Goal: Check status: Check status

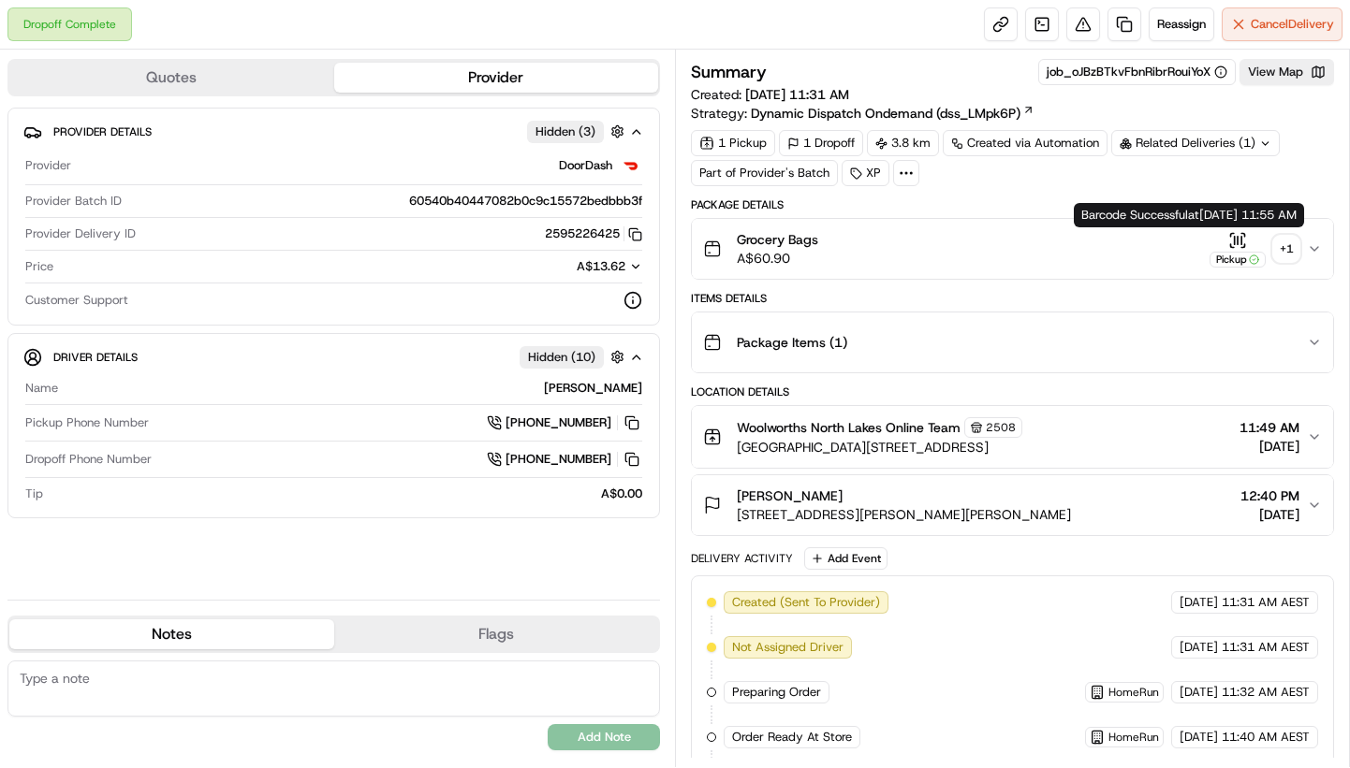
click at [1285, 248] on div "+ 1" at bounding box center [1286, 249] width 26 height 26
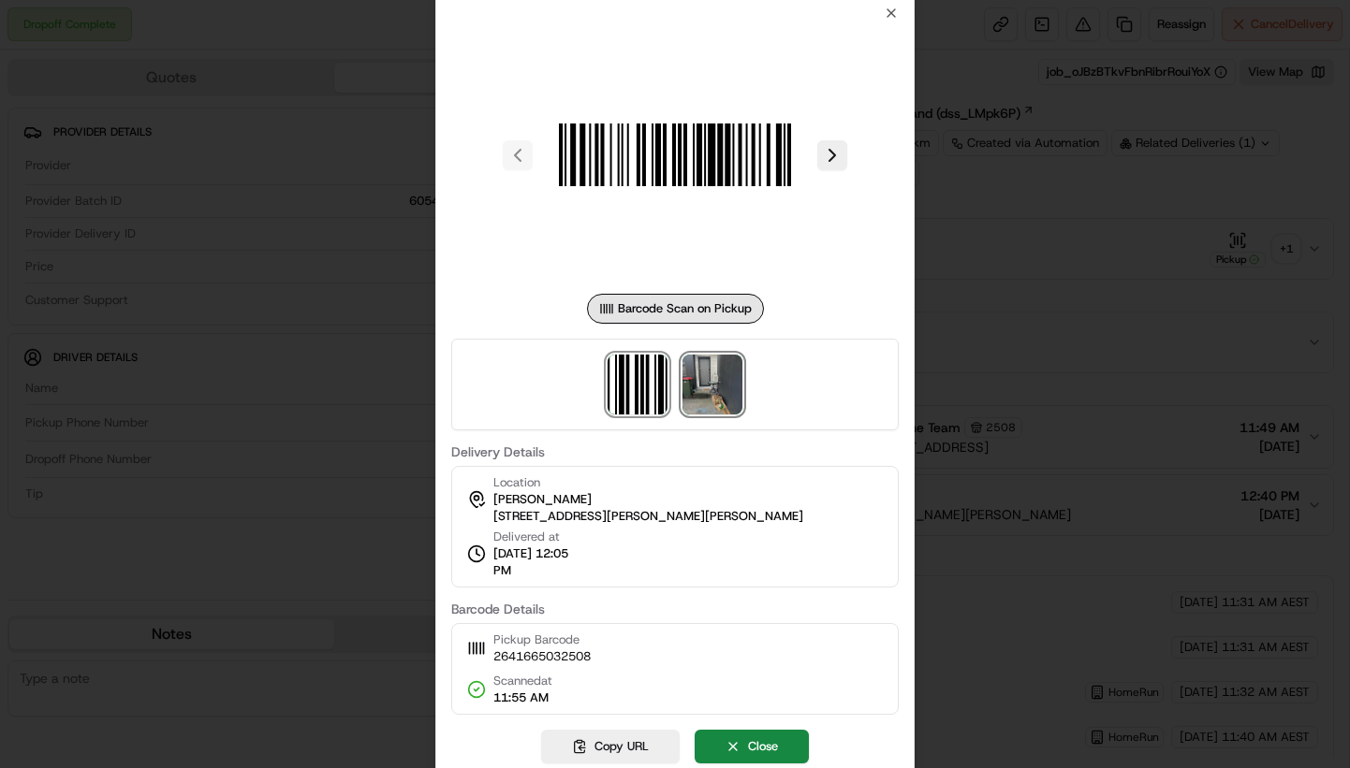
click at [719, 394] on img at bounding box center [712, 385] width 60 height 60
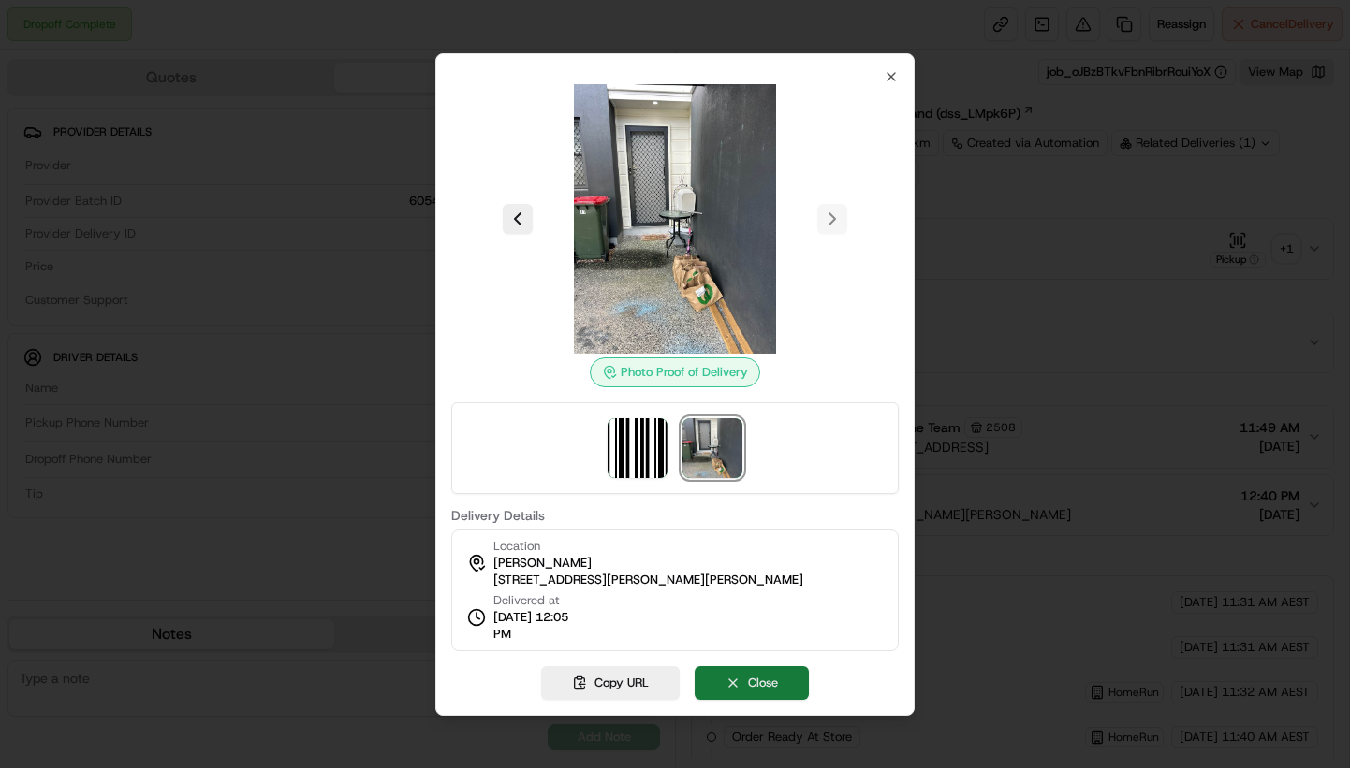
click at [764, 676] on button "Close" at bounding box center [751, 683] width 114 height 34
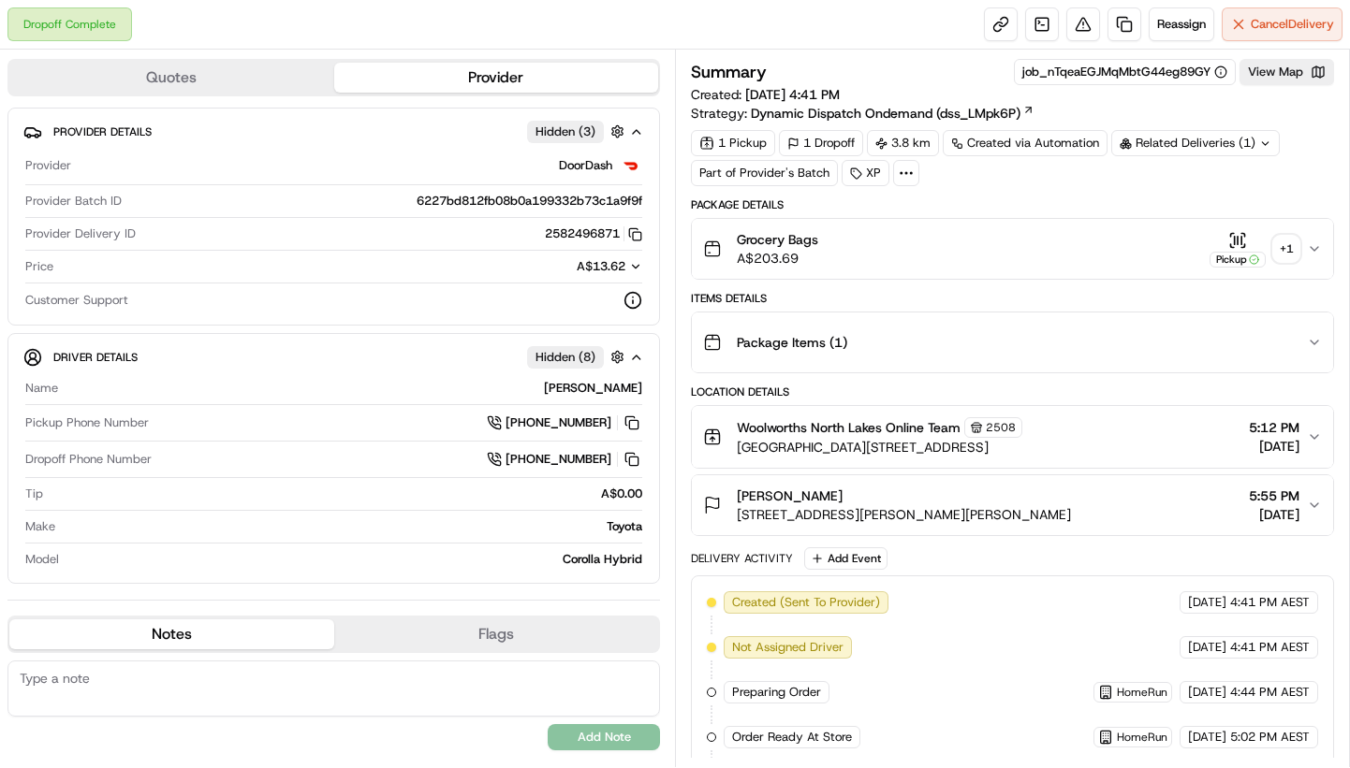
click at [1285, 244] on div "+ 1" at bounding box center [1286, 249] width 26 height 26
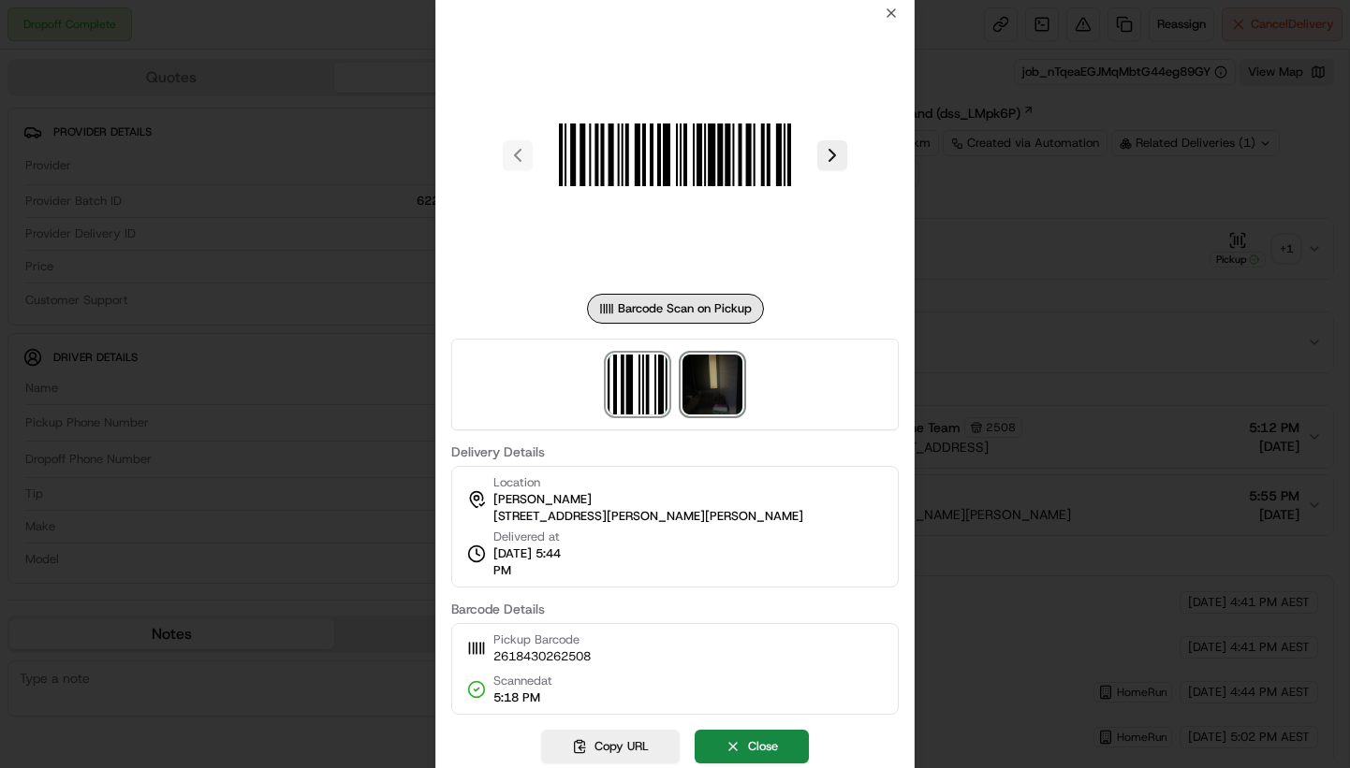
click at [728, 387] on img at bounding box center [712, 385] width 60 height 60
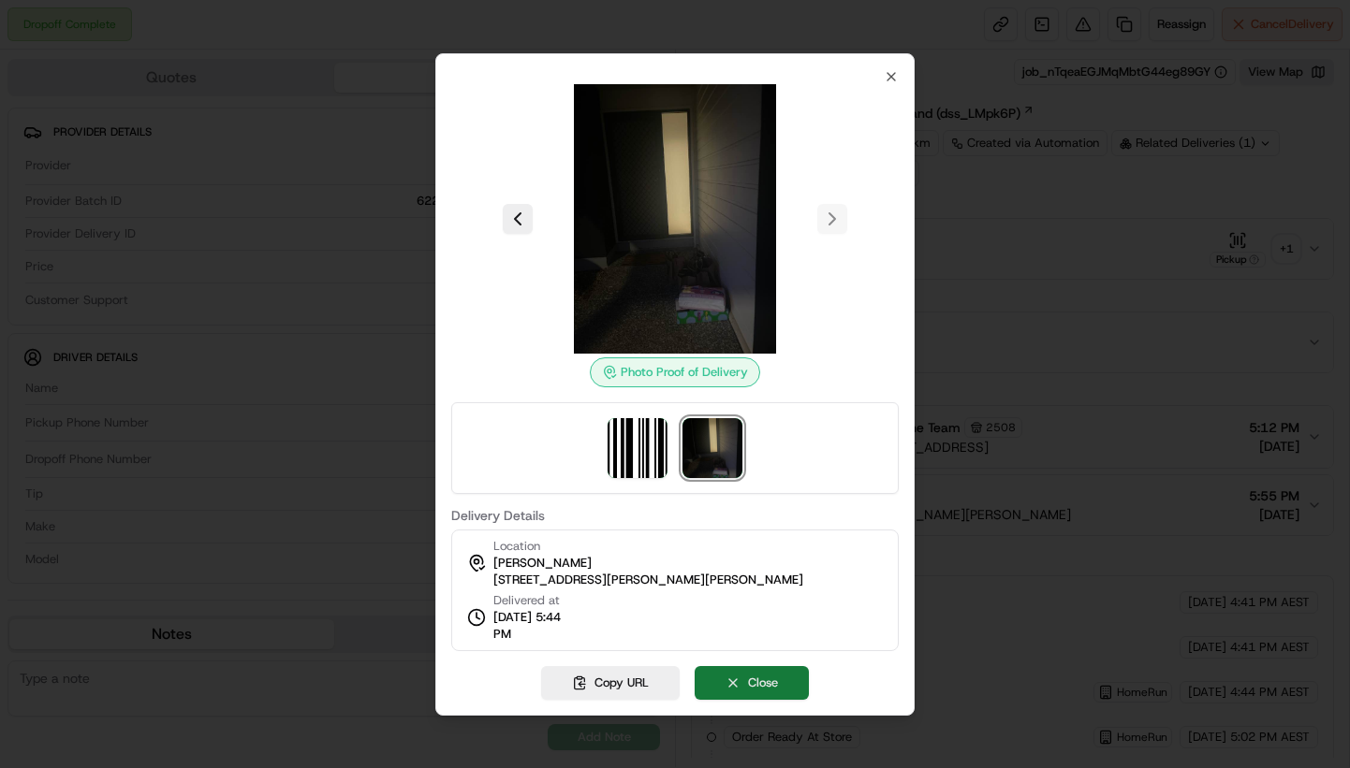
click at [766, 672] on button "Close" at bounding box center [751, 683] width 114 height 34
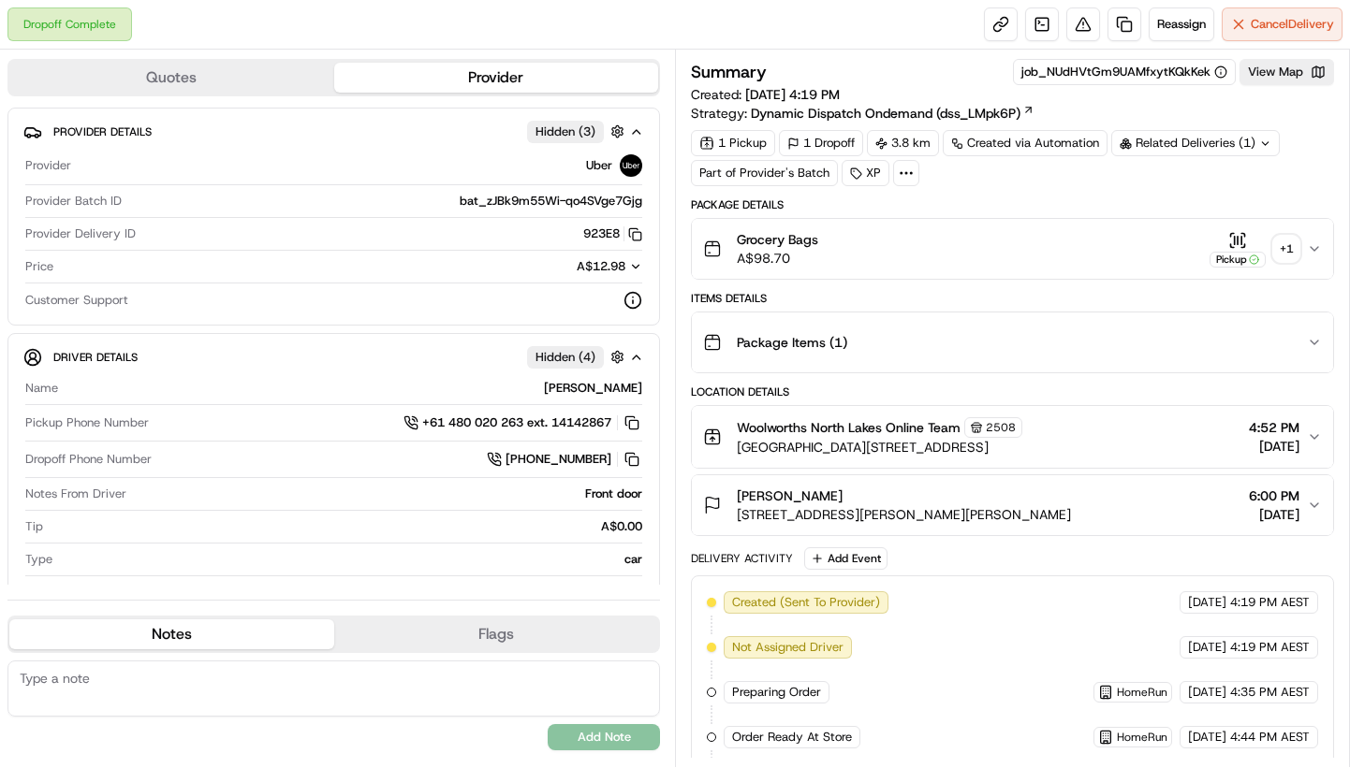
click at [1288, 245] on div "+ 1" at bounding box center [1286, 249] width 26 height 26
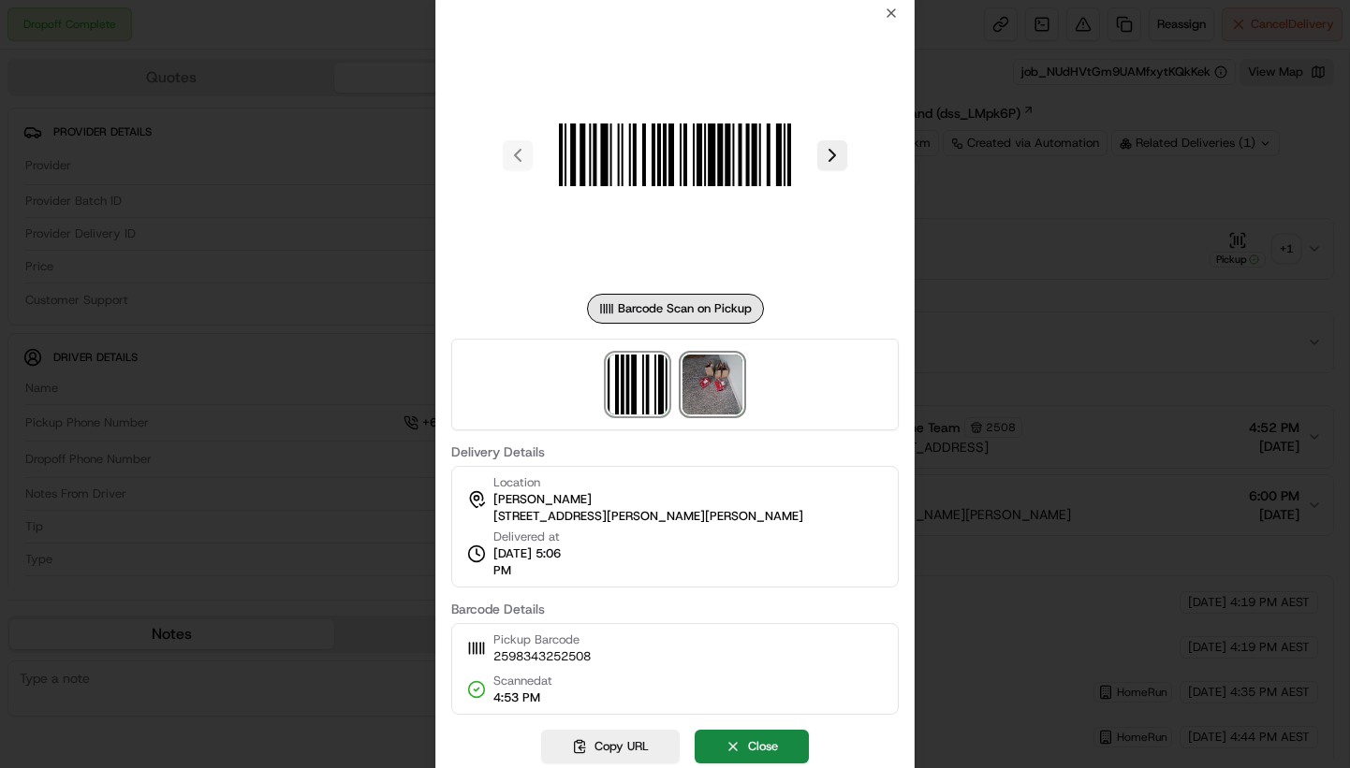
click at [719, 394] on img at bounding box center [712, 385] width 60 height 60
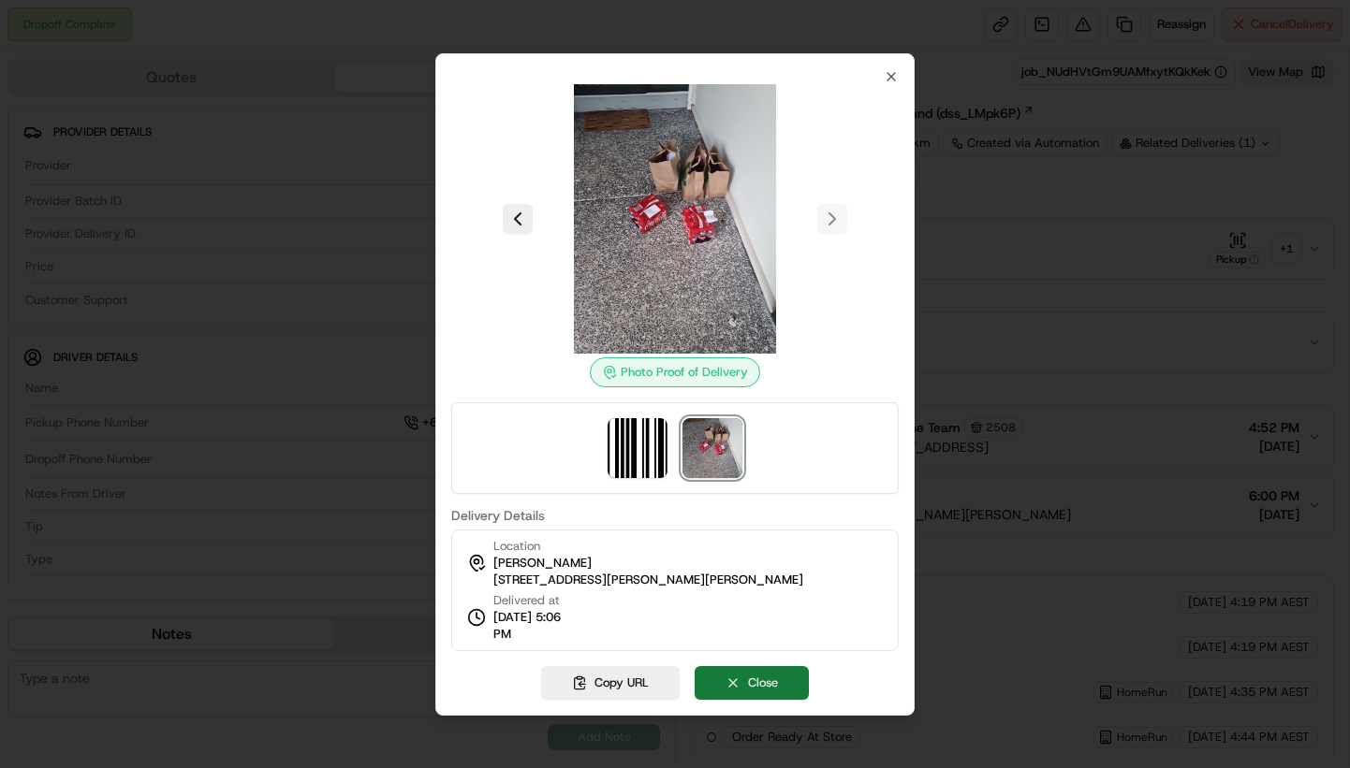
click at [768, 679] on button "Close" at bounding box center [751, 683] width 114 height 34
